Goal: Go to known website: Go to known website

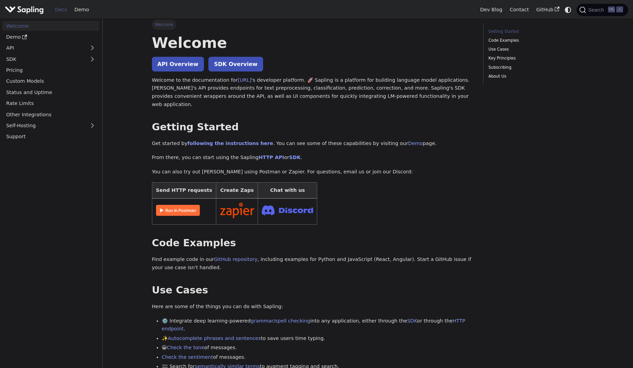
scroll to position [9, 0]
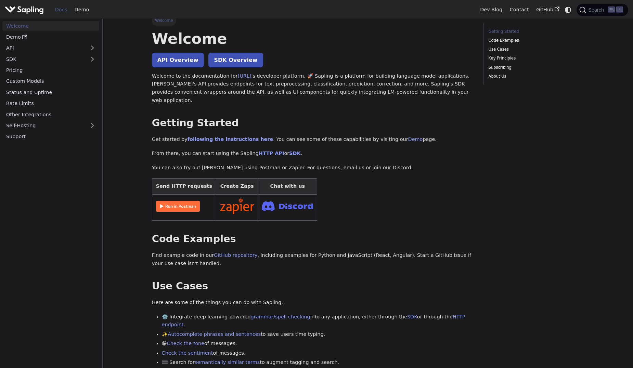
drag, startPoint x: 139, startPoint y: 94, endPoint x: 140, endPoint y: 107, distance: 12.7
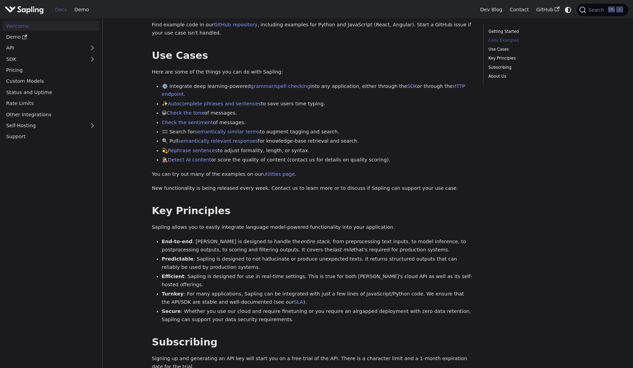
drag, startPoint x: 139, startPoint y: 126, endPoint x: 135, endPoint y: 165, distance: 39.3
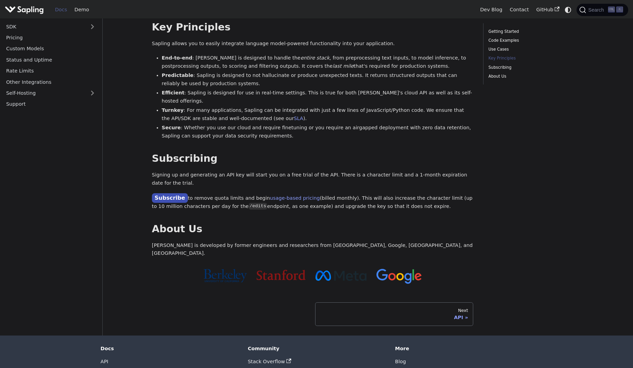
drag, startPoint x: 129, startPoint y: 183, endPoint x: 123, endPoint y: 221, distance: 38.1
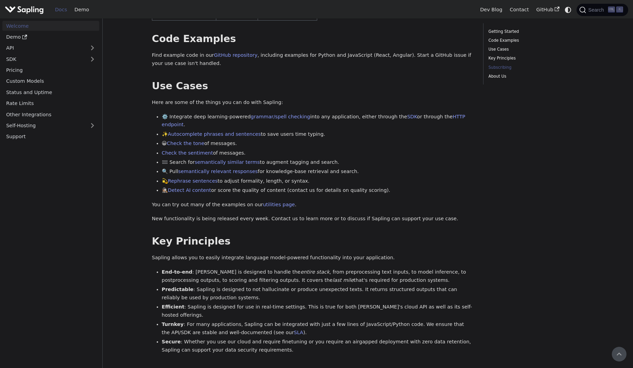
scroll to position [0, 0]
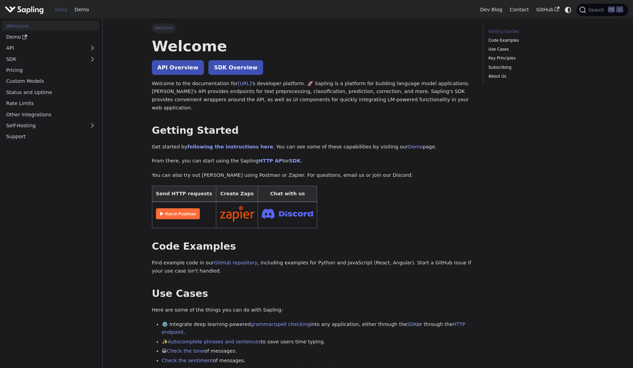
drag, startPoint x: 123, startPoint y: 179, endPoint x: 119, endPoint y: 129, distance: 50.4
drag, startPoint x: 118, startPoint y: 130, endPoint x: 109, endPoint y: 93, distance: 38.4
click at [547, 8] on link "GitHub" at bounding box center [548, 9] width 30 height 11
